Goal: Information Seeking & Learning: Learn about a topic

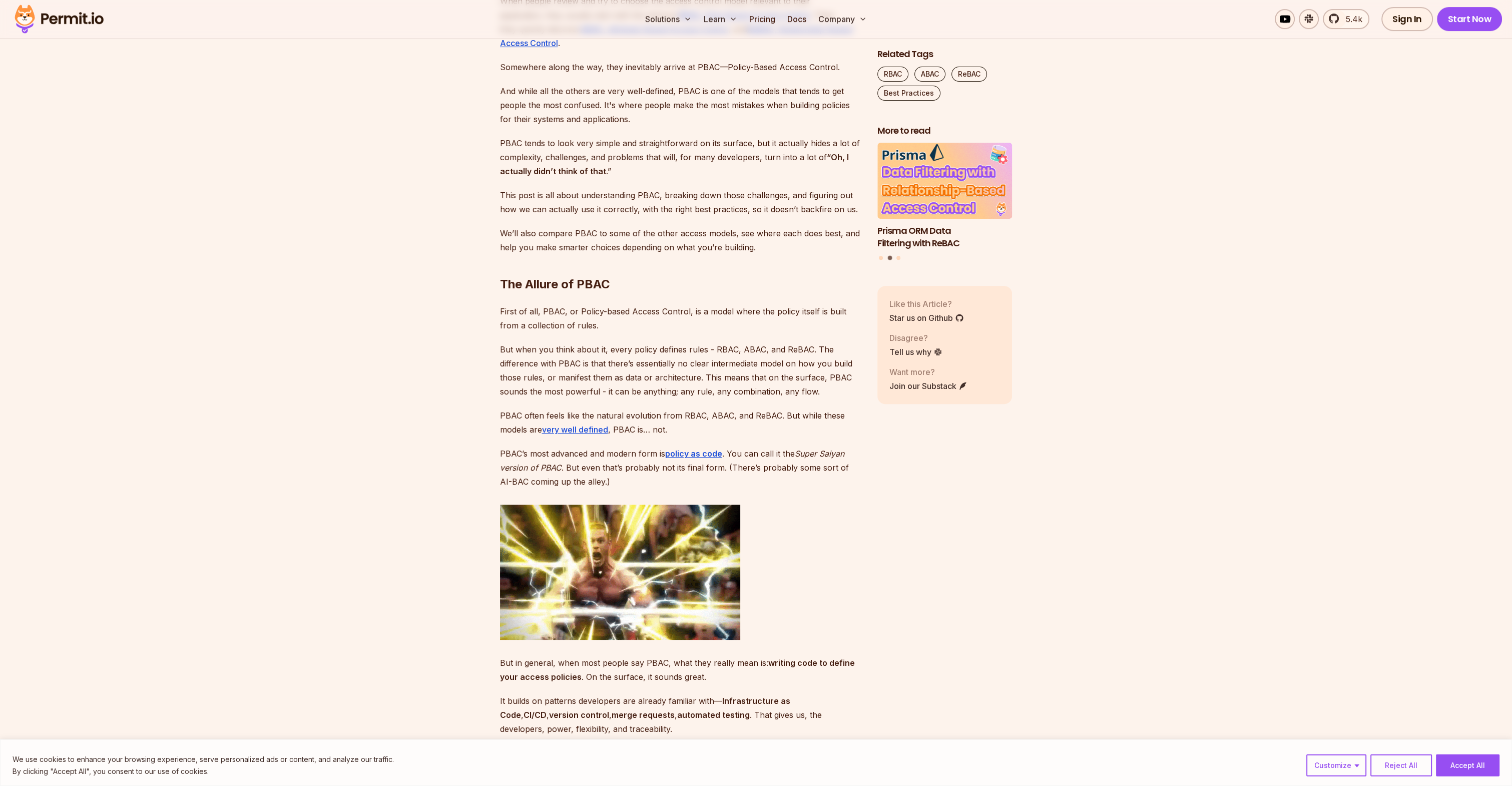
scroll to position [793, 0]
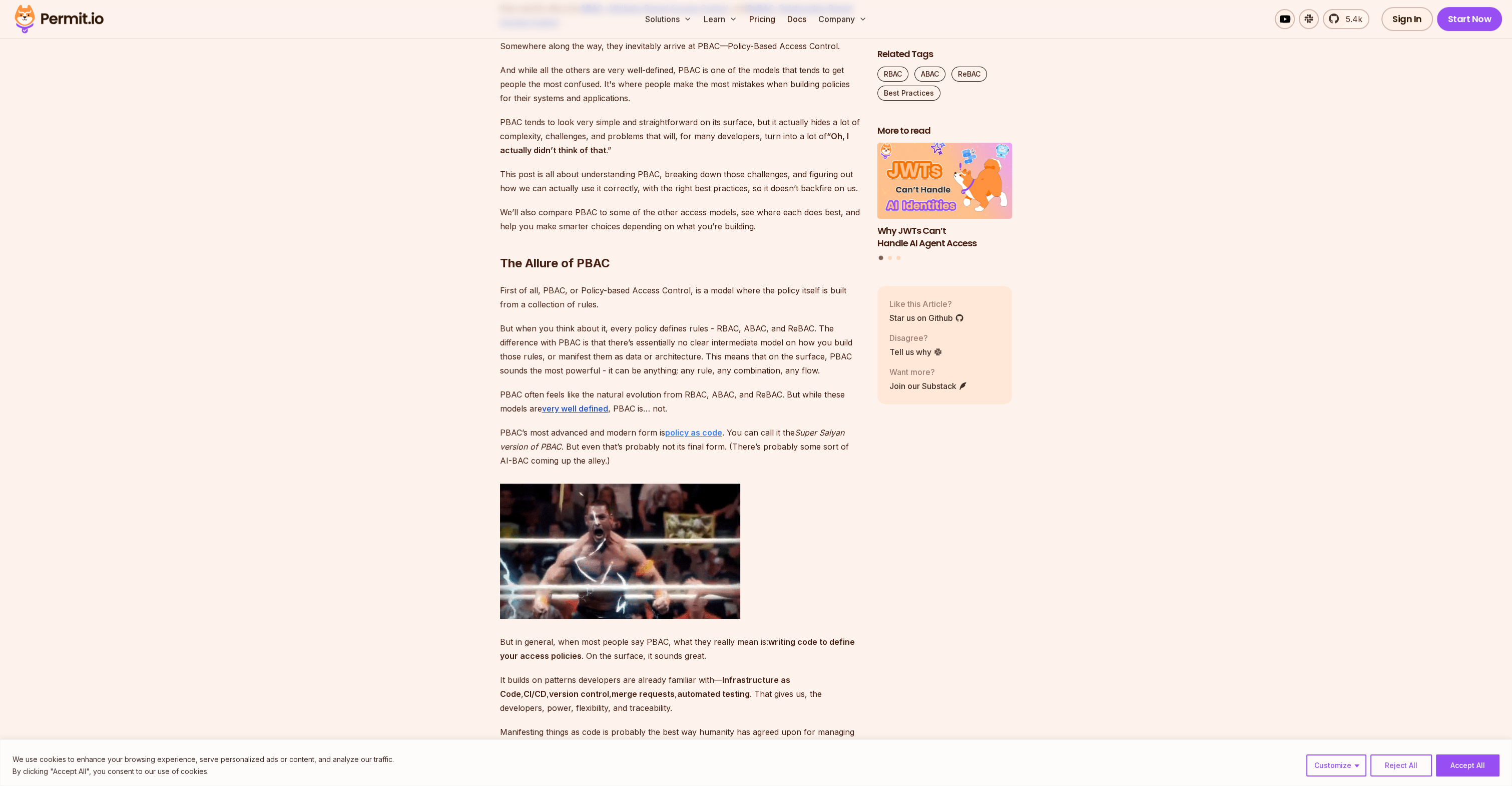
click at [703, 435] on strong "policy as code" at bounding box center [693, 433] width 57 height 10
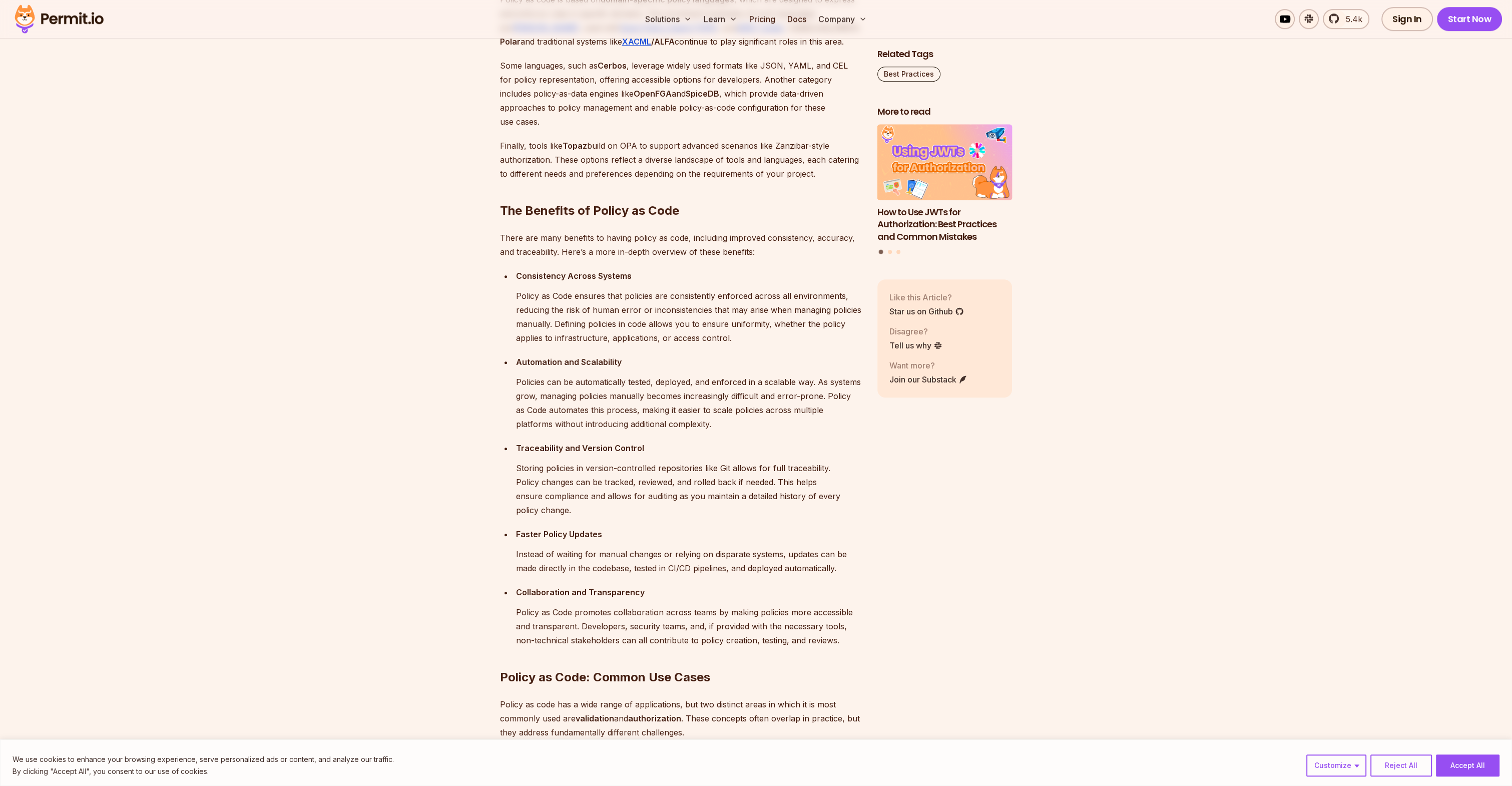
scroll to position [1057, 0]
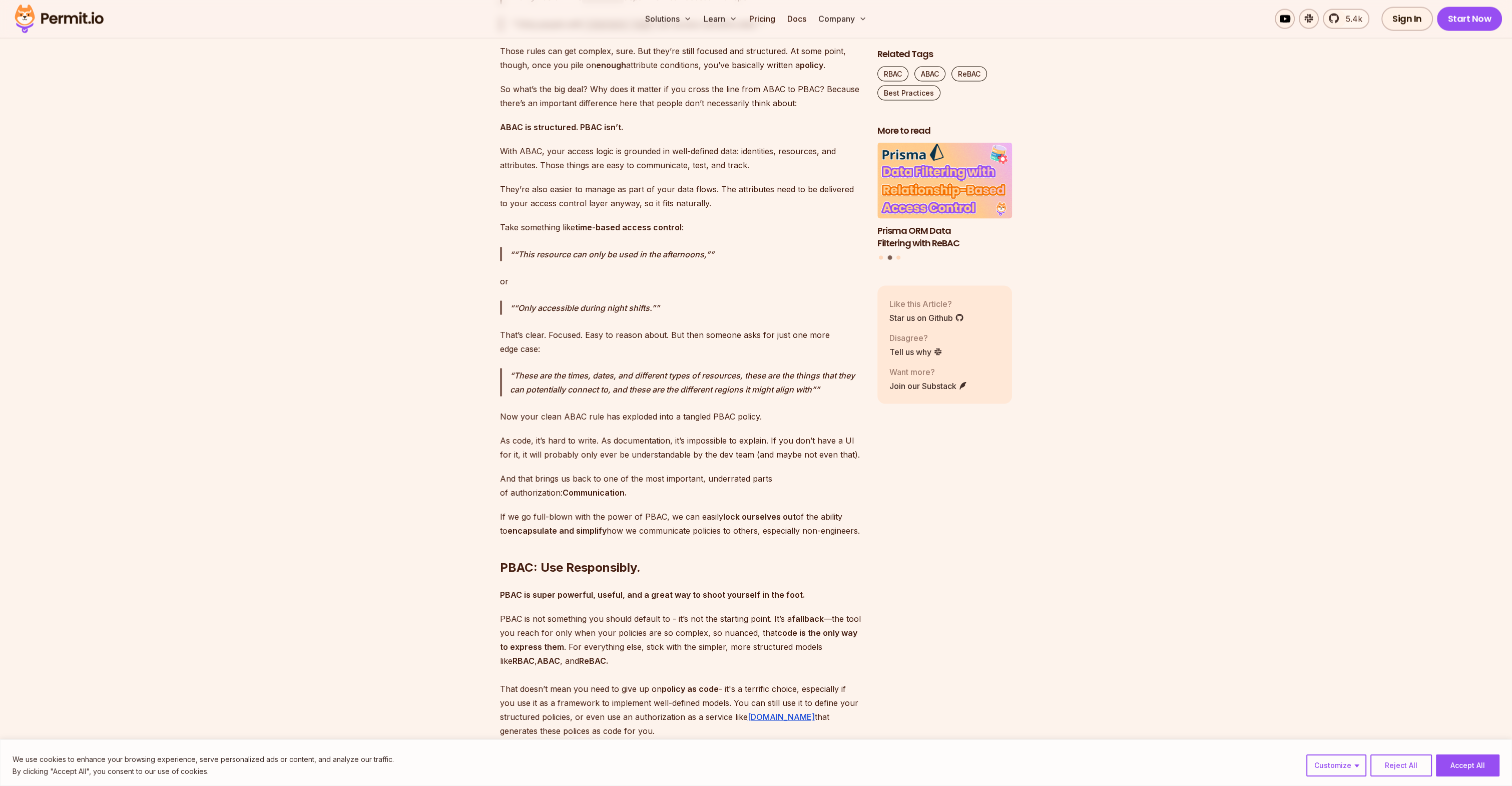
scroll to position [4229, 0]
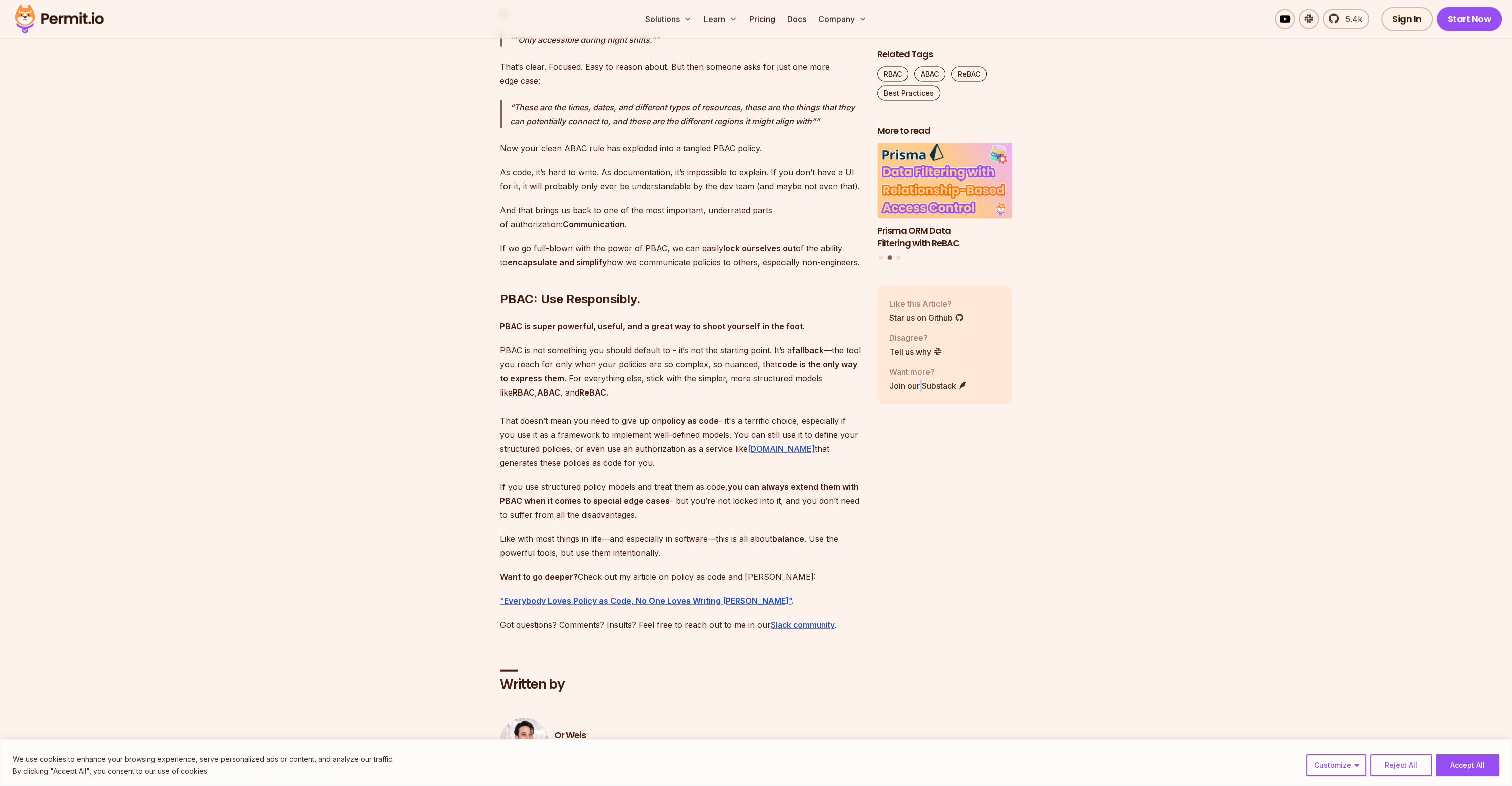
scroll to position [4493, 0]
